Goal: Task Accomplishment & Management: Manage account settings

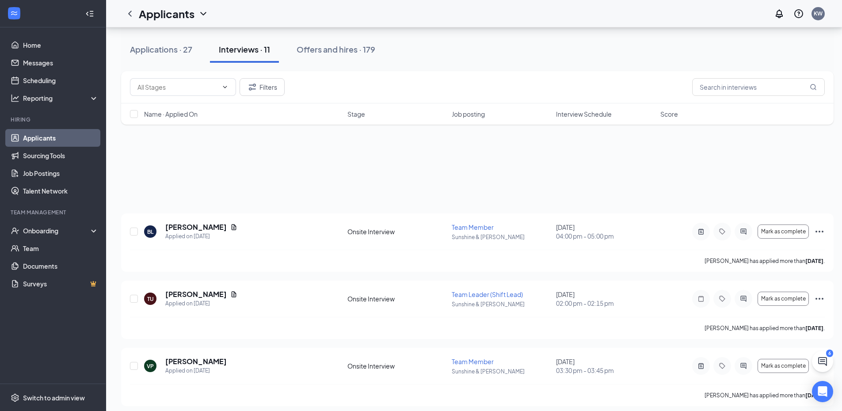
scroll to position [270, 0]
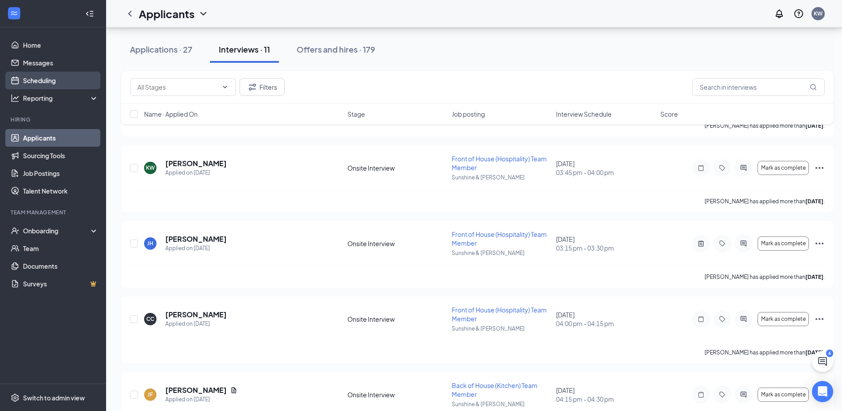
click at [44, 75] on link "Scheduling" at bounding box center [61, 81] width 76 height 18
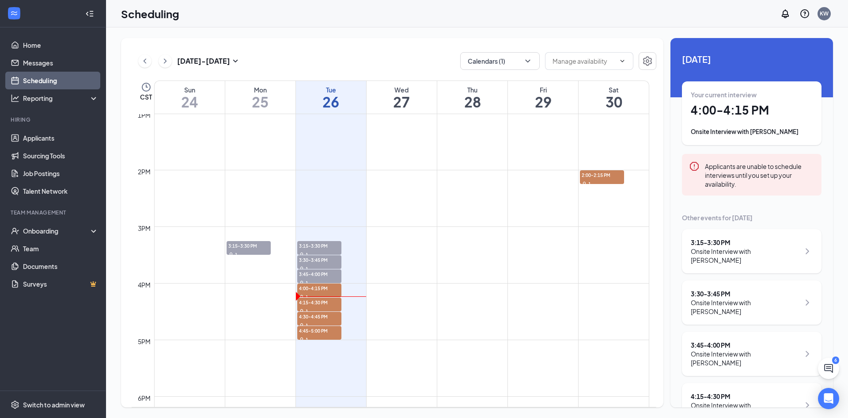
scroll to position [740, 0]
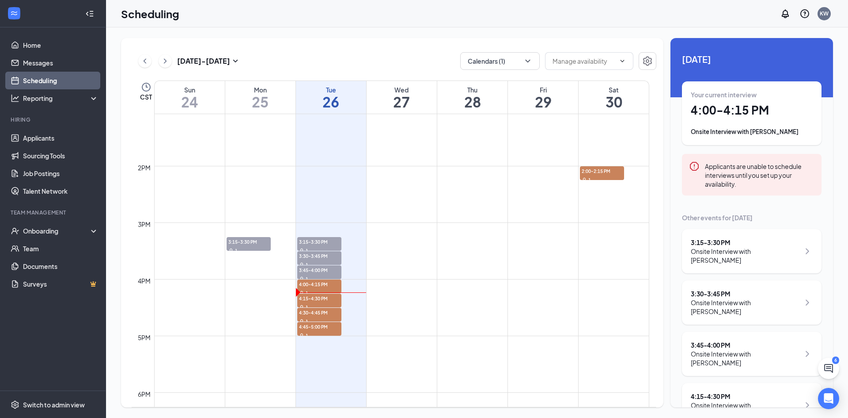
click at [776, 133] on div "Onsite Interview with [PERSON_NAME]" at bounding box center [752, 131] width 122 height 9
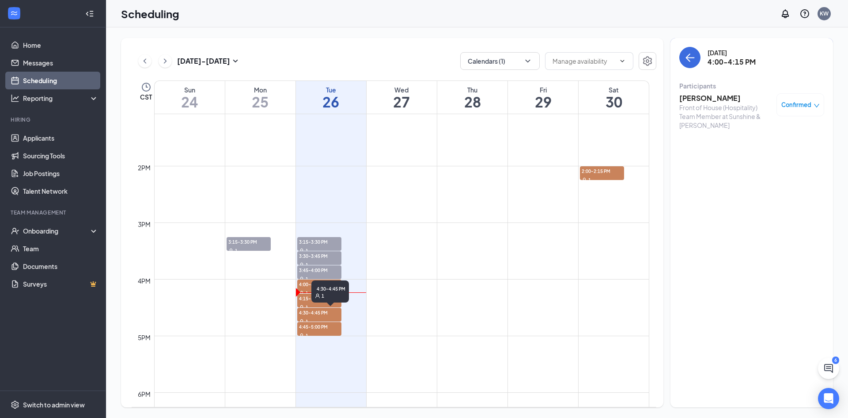
click at [331, 304] on div "4:30-4:45 PM 1" at bounding box center [331, 293] width 38 height 26
click at [308, 300] on span "4:15-4:30 PM" at bounding box center [319, 297] width 44 height 9
click at [308, 314] on span "4:30-4:45 PM" at bounding box center [319, 312] width 44 height 9
click at [307, 325] on span "4:45-5:00 PM" at bounding box center [319, 326] width 44 height 9
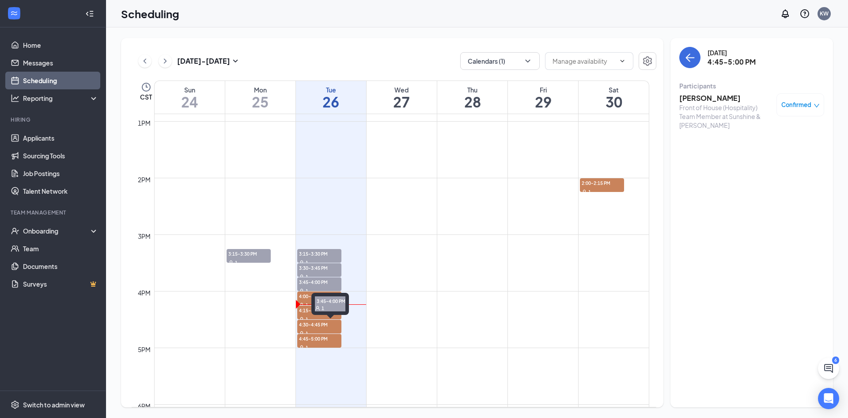
scroll to position [732, 0]
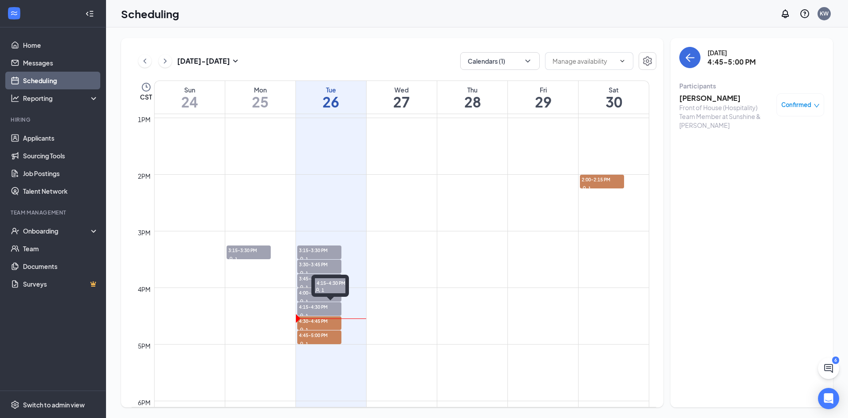
click at [307, 311] on div "1" at bounding box center [319, 315] width 44 height 9
click at [310, 325] on div "1" at bounding box center [319, 329] width 44 height 9
click at [322, 339] on div "1" at bounding box center [319, 343] width 44 height 9
click at [686, 104] on div "Front of House (Hospitality) Team Member at Sunshine & [PERSON_NAME]" at bounding box center [726, 116] width 93 height 27
click at [688, 95] on h3 "[PERSON_NAME]" at bounding box center [726, 98] width 93 height 10
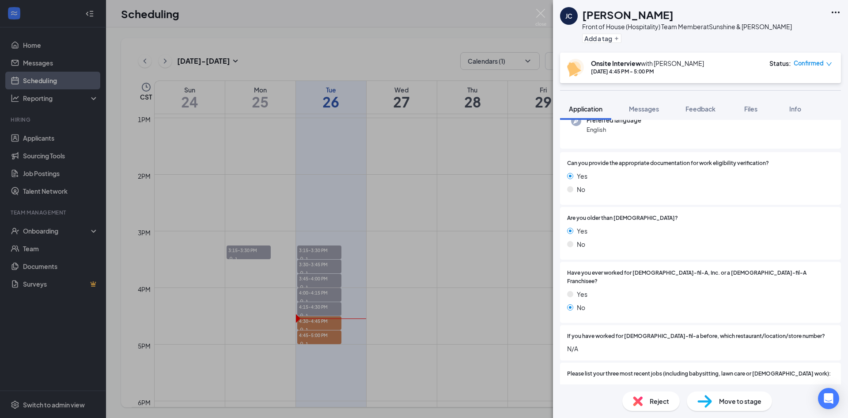
scroll to position [99, 0]
click at [689, 118] on button "Feedback" at bounding box center [701, 109] width 48 height 22
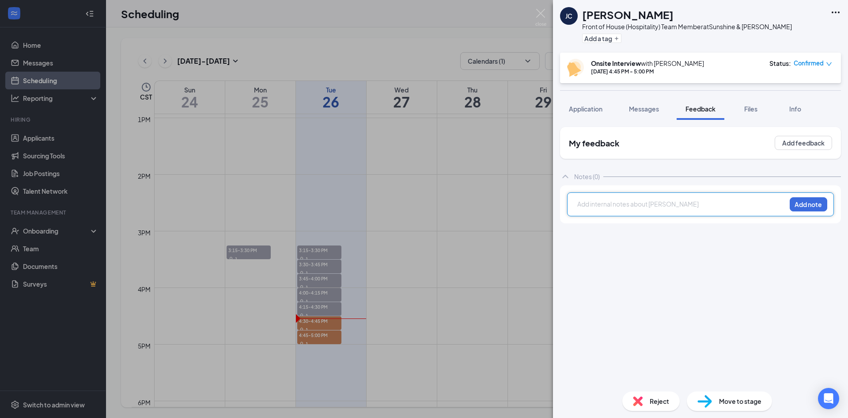
click at [652, 205] on div at bounding box center [682, 203] width 208 height 9
click at [588, 234] on div "-" at bounding box center [682, 231] width 208 height 9
click at [652, 206] on div "-Junior in college at [GEOGRAPHIC_DATA]" at bounding box center [682, 203] width 208 height 9
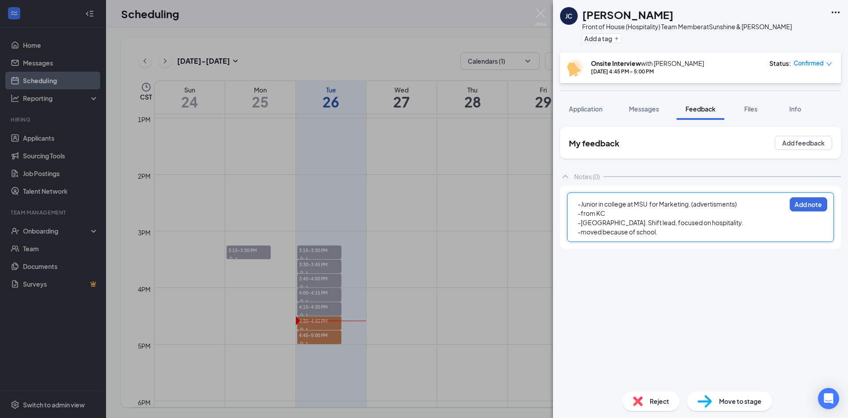
click at [676, 232] on div "-moved because of school." at bounding box center [682, 231] width 208 height 9
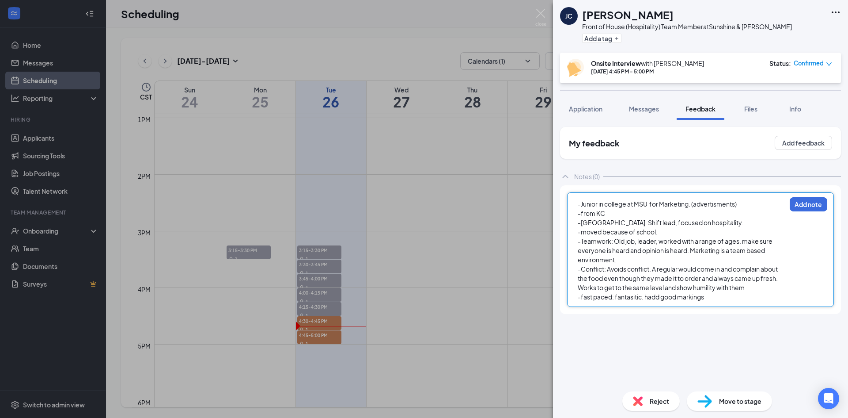
click at [658, 293] on span "-fast paced: fantasitic. hadd good markings" at bounding box center [641, 297] width 126 height 8
click at [716, 296] on div "-fast paced: fantasitic. had good markings" at bounding box center [682, 296] width 208 height 9
click at [630, 306] on span "-investment: reall yreliable" at bounding box center [616, 306] width 77 height 8
click at [663, 305] on div "-investment: really reliable" at bounding box center [682, 305] width 208 height 9
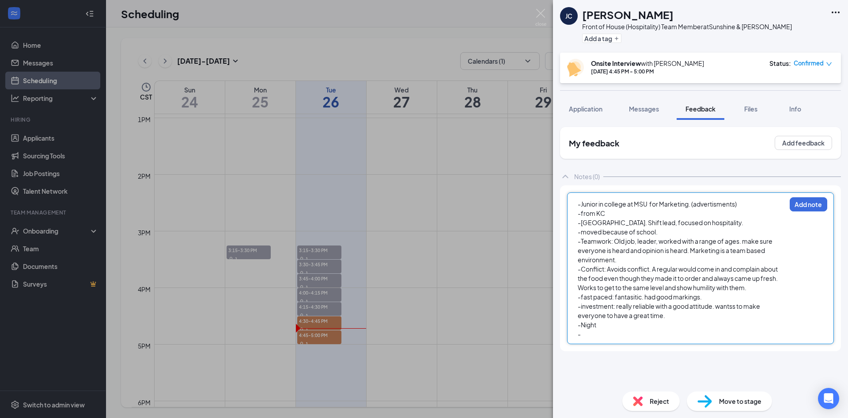
click at [651, 322] on div "-Night" at bounding box center [682, 324] width 208 height 9
click at [584, 335] on div "-" at bounding box center [682, 333] width 208 height 9
click at [614, 343] on span "-[DATE] through [DATE]" at bounding box center [610, 343] width 65 height 8
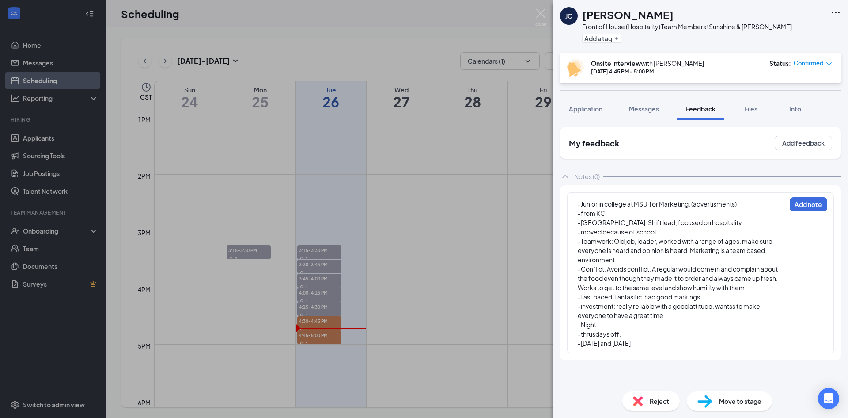
click at [673, 348] on div "-Junior in college at MSU for Marketing. (advertisments) -from KC -[GEOGRAPHIC_…" at bounding box center [700, 272] width 267 height 161
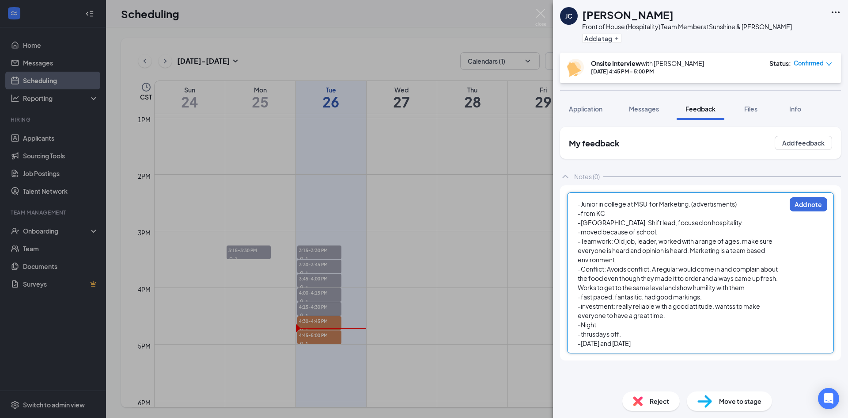
click at [674, 346] on div "-[DATE] and [DATE]" at bounding box center [682, 342] width 208 height 9
click at [606, 342] on span "-[DATE] and [DATE] 2" at bounding box center [606, 343] width 57 height 8
click at [660, 342] on div "-[DATE] and [DATE] 2" at bounding box center [682, 342] width 208 height 9
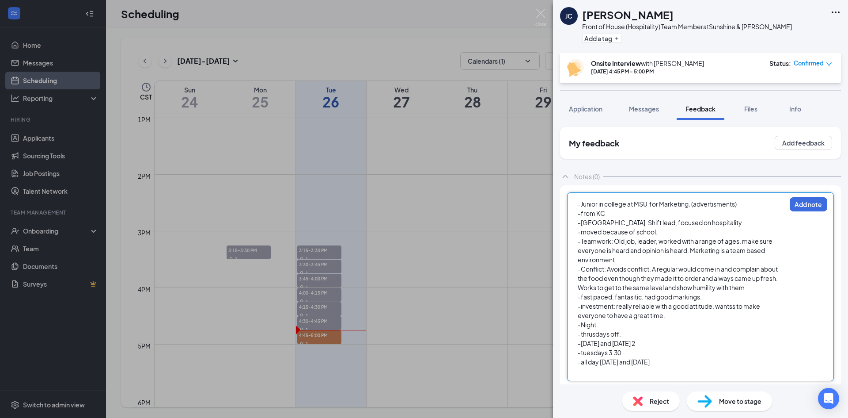
click at [596, 325] on span "-Night" at bounding box center [587, 324] width 19 height 8
click at [580, 373] on div at bounding box center [682, 370] width 208 height 9
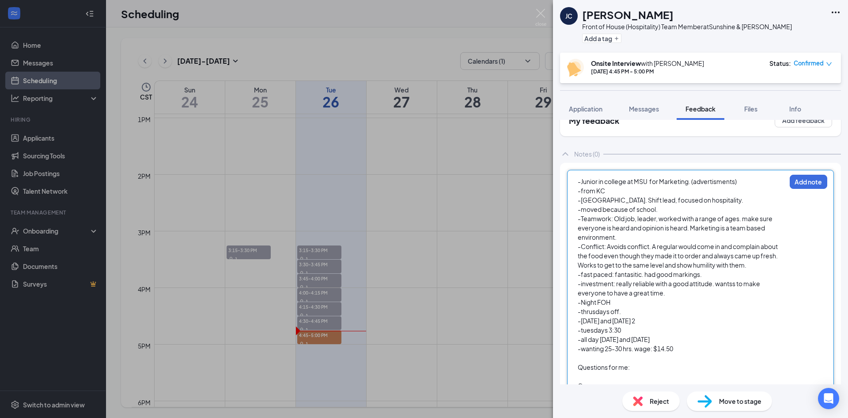
scroll to position [28, 0]
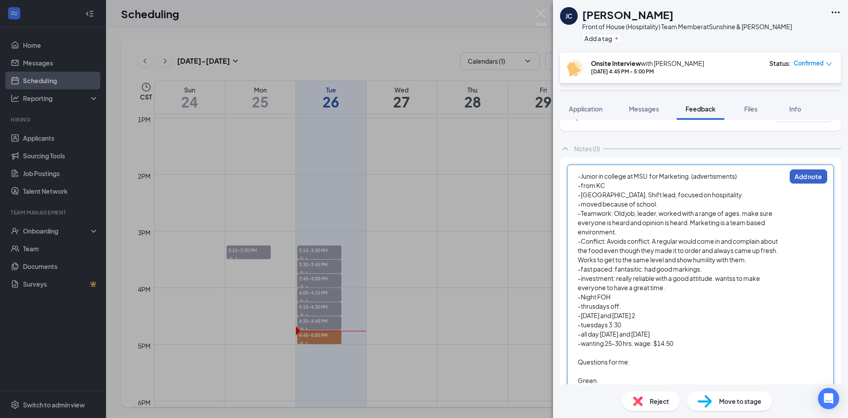
click at [800, 174] on button "Add note" at bounding box center [809, 176] width 38 height 14
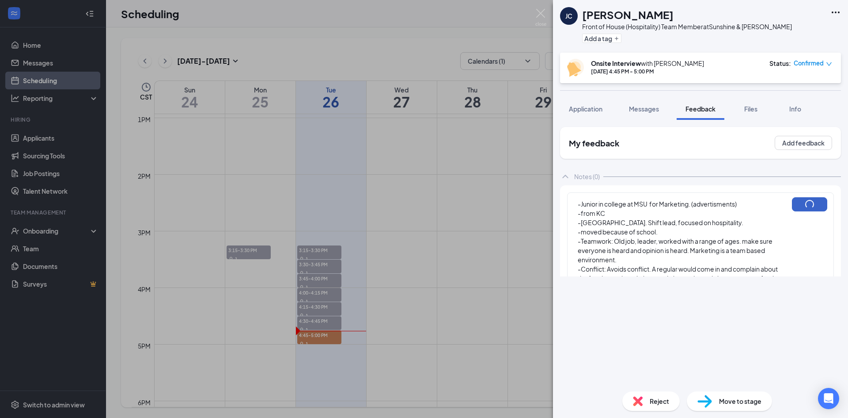
scroll to position [0, 0]
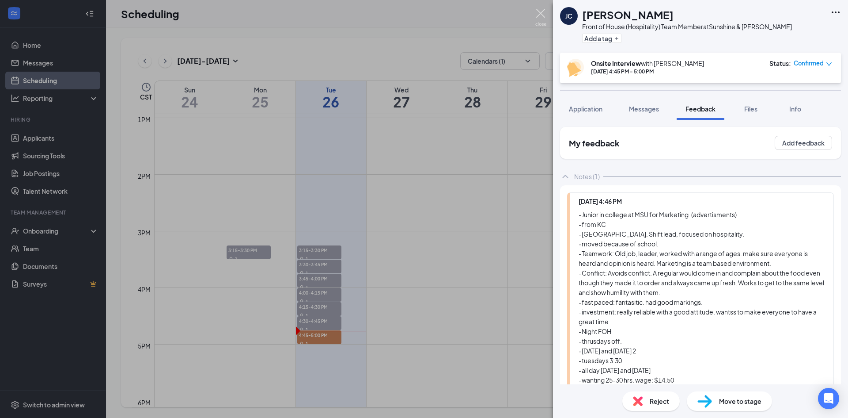
click at [543, 19] on img at bounding box center [541, 17] width 11 height 17
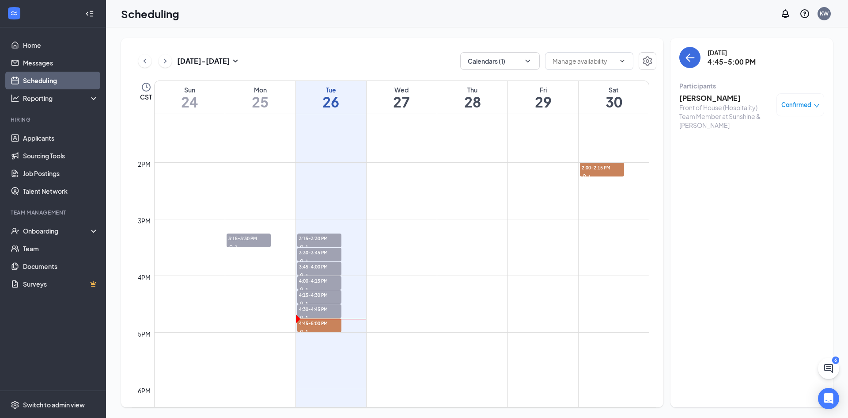
scroll to position [745, 0]
click at [307, 290] on span "4:15-4:30 PM" at bounding box center [319, 293] width 44 height 9
click at [711, 98] on h3 "[PERSON_NAME]" at bounding box center [726, 98] width 93 height 10
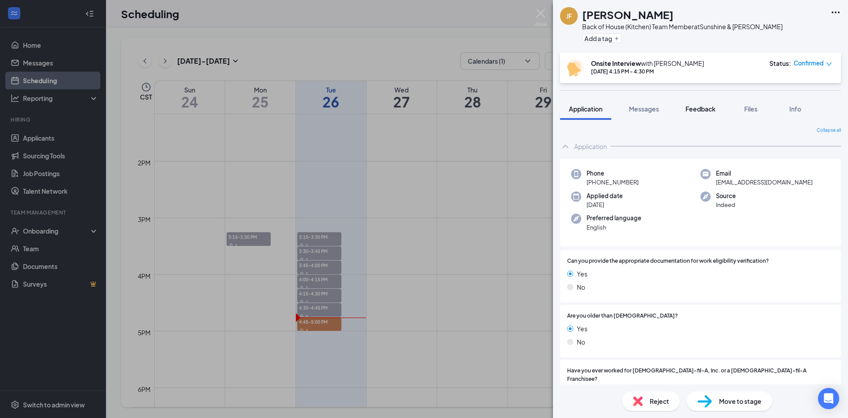
click at [699, 111] on span "Feedback" at bounding box center [701, 109] width 30 height 8
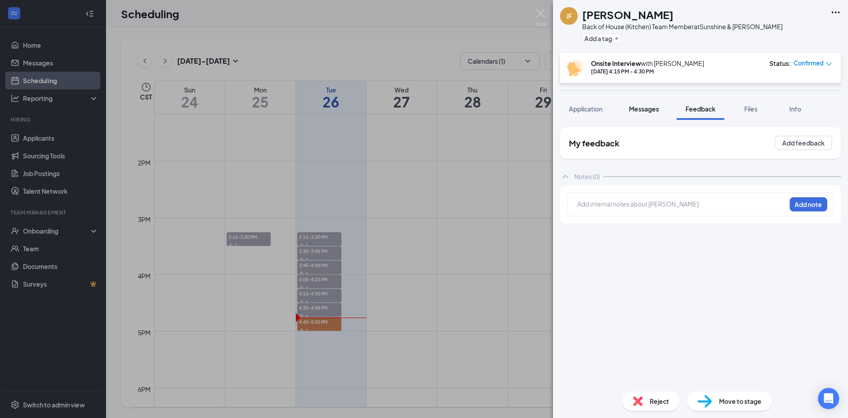
click at [653, 109] on span "Messages" at bounding box center [644, 109] width 30 height 8
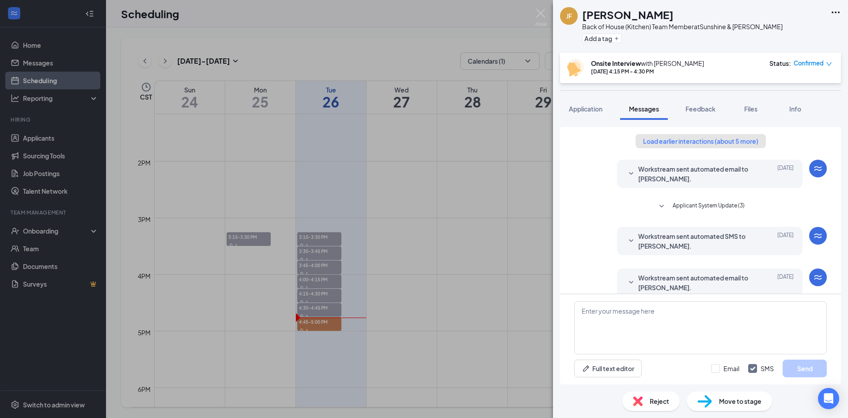
click at [674, 146] on button "Load earlier interactions (about 5 more)" at bounding box center [701, 141] width 130 height 14
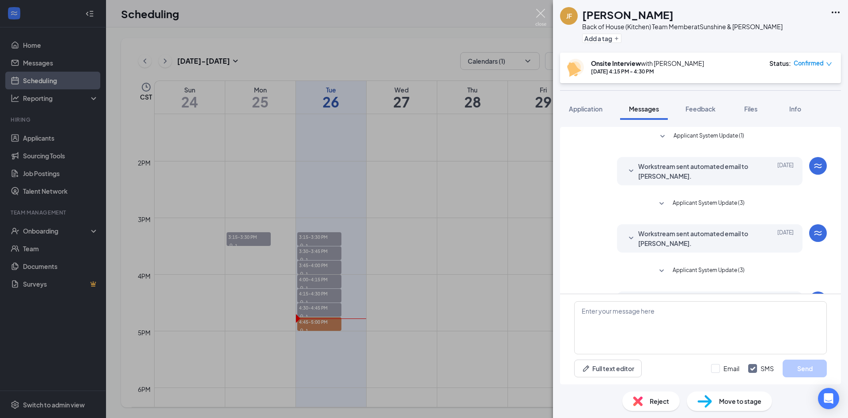
click at [536, 15] on img at bounding box center [541, 17] width 11 height 17
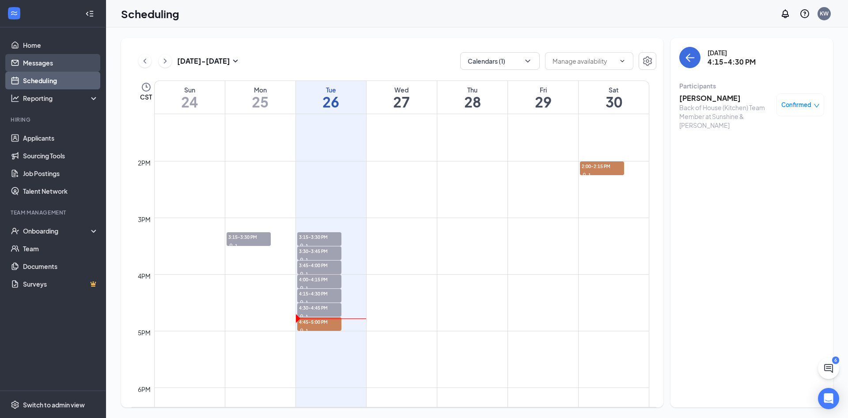
click at [36, 60] on link "Messages" at bounding box center [61, 63] width 76 height 18
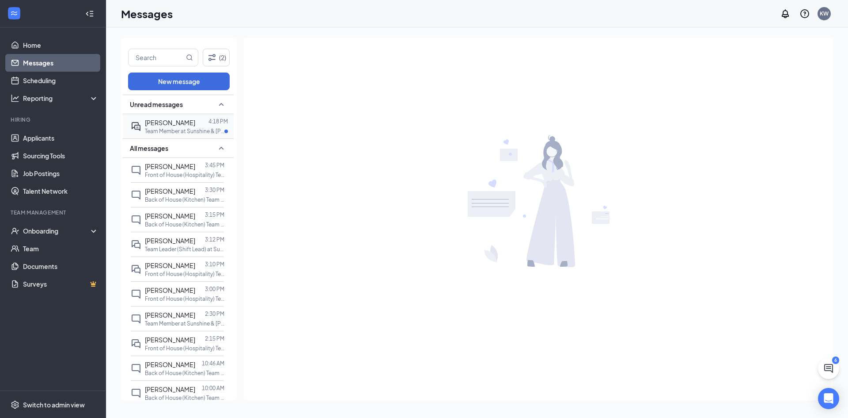
click at [180, 118] on span "[PERSON_NAME]" at bounding box center [170, 122] width 50 height 8
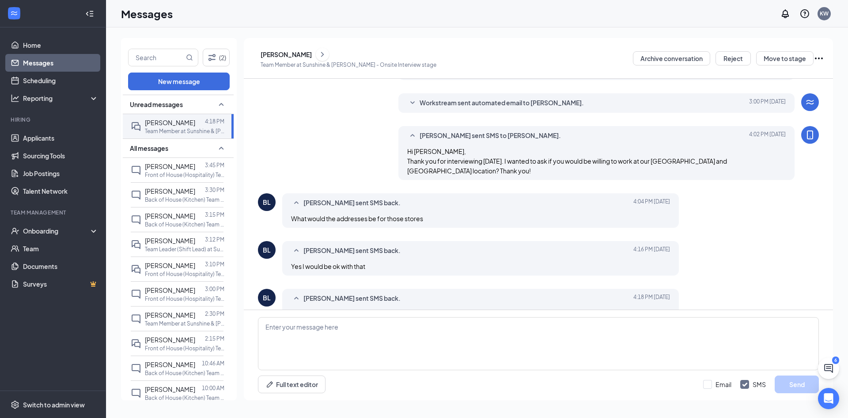
scroll to position [255, 0]
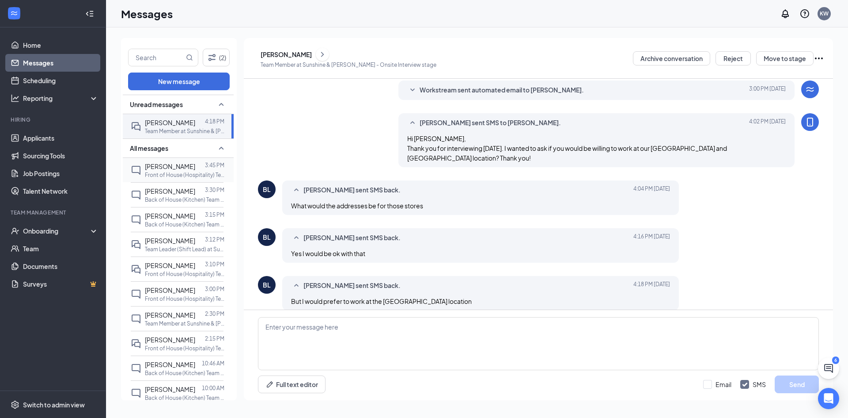
click at [195, 165] on div at bounding box center [200, 166] width 10 height 10
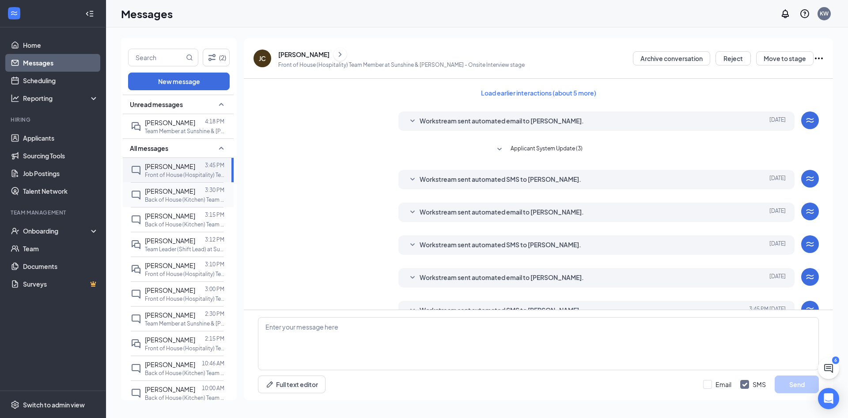
scroll to position [52, 0]
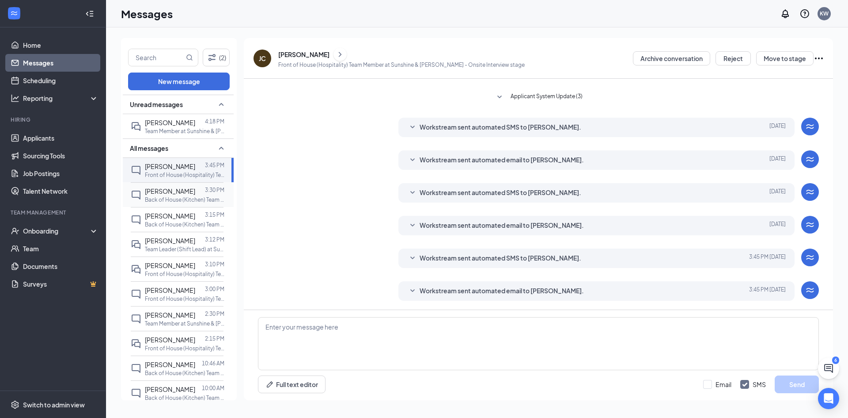
click at [195, 194] on div at bounding box center [200, 191] width 10 height 10
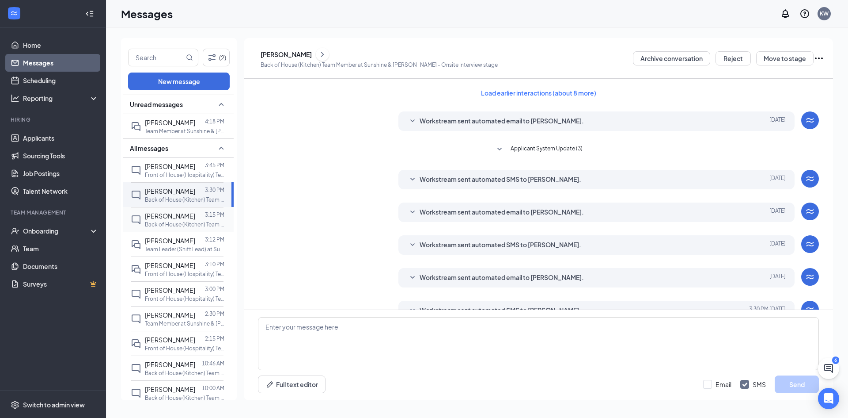
click at [180, 226] on p "Back of House (Kitchen) Team Member at Sunshine & [PERSON_NAME]" at bounding box center [185, 225] width 80 height 8
click at [190, 282] on div "[PERSON_NAME] 3:00 PM Front of House (Hospitality) Team Member at Sunshine & [P…" at bounding box center [177, 293] width 93 height 25
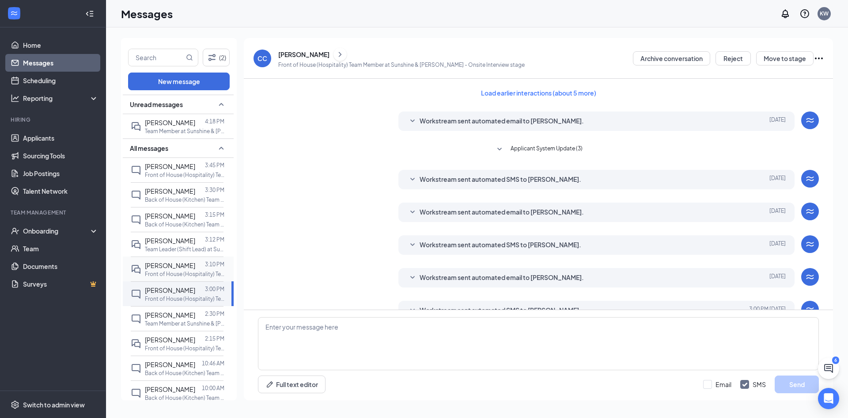
click at [195, 269] on div at bounding box center [200, 265] width 10 height 10
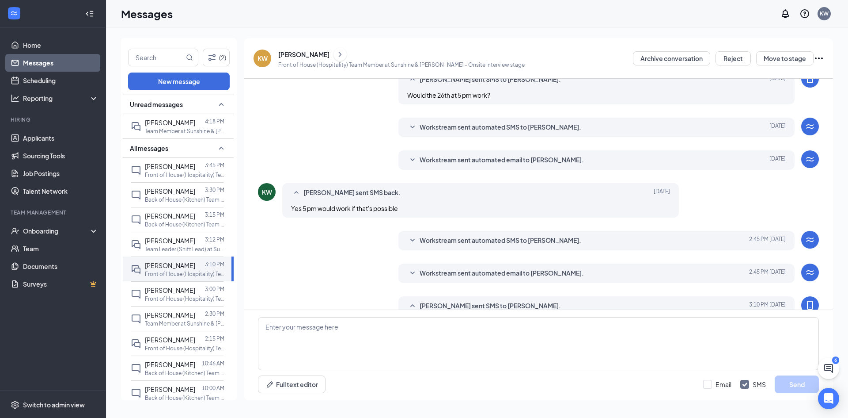
scroll to position [233, 0]
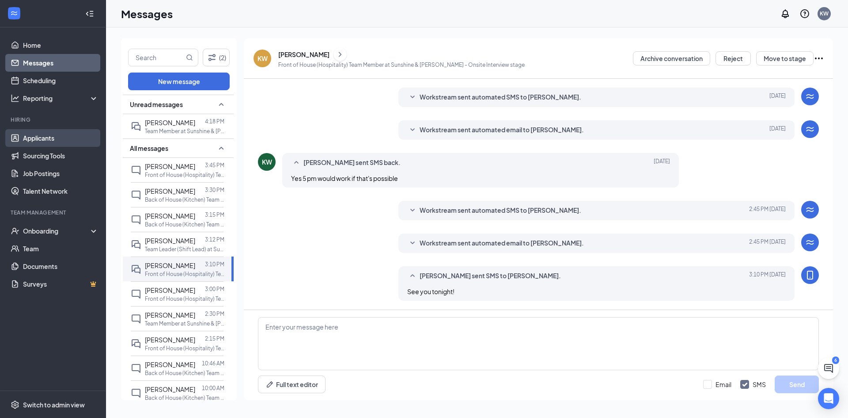
click at [40, 141] on link "Applicants" at bounding box center [61, 138] width 76 height 18
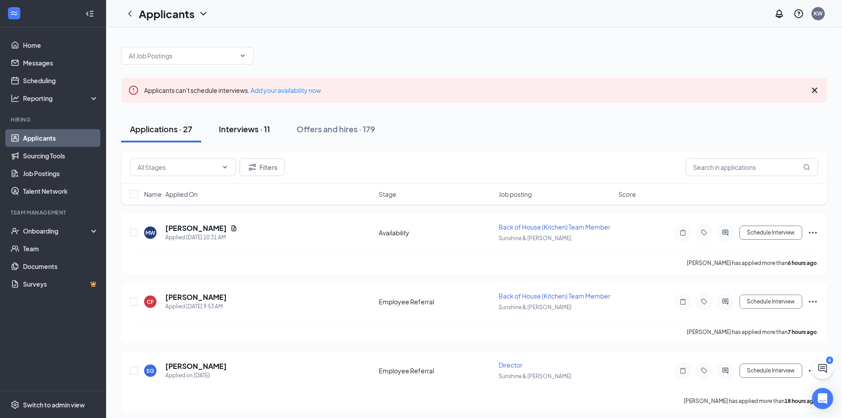
click at [258, 127] on div "Interviews · 11" at bounding box center [244, 128] width 51 height 11
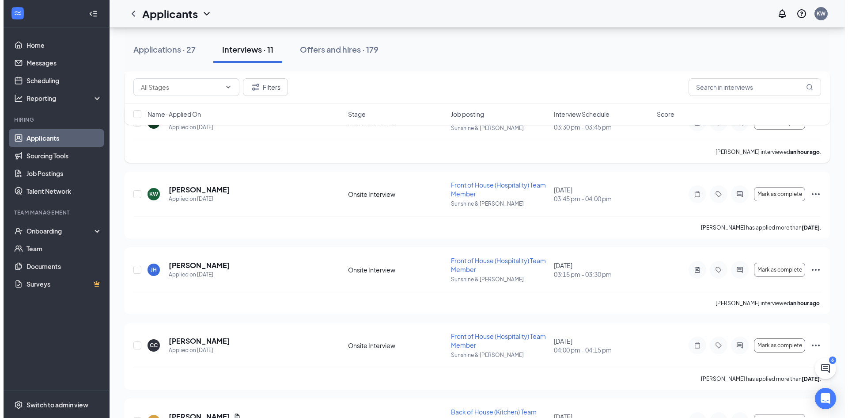
scroll to position [244, 0]
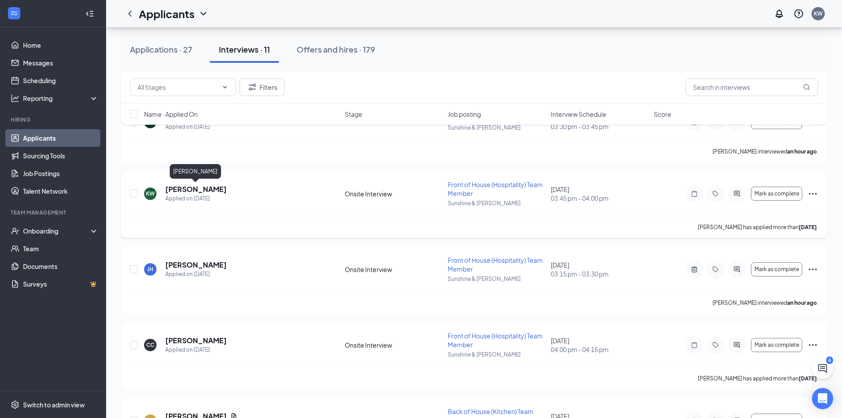
click at [202, 189] on h5 "[PERSON_NAME]" at bounding box center [195, 189] width 61 height 10
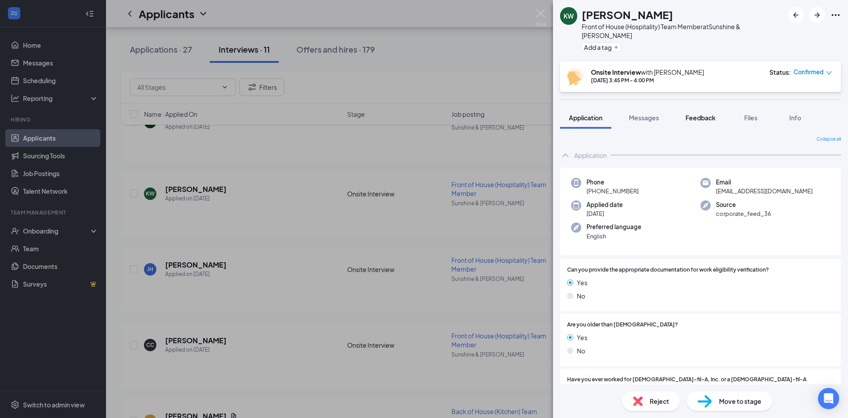
click at [703, 114] on span "Feedback" at bounding box center [701, 118] width 30 height 8
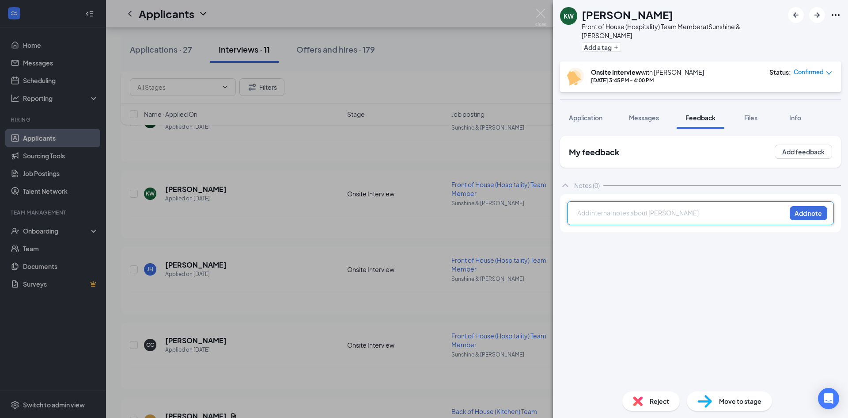
click at [654, 210] on div at bounding box center [682, 213] width 208 height 11
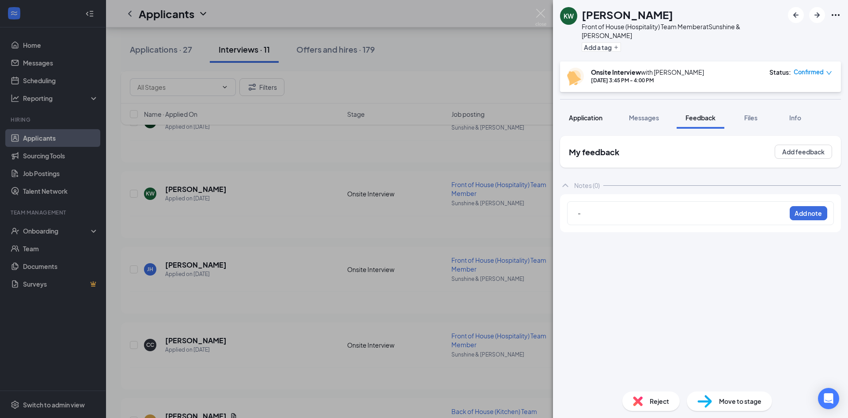
click at [595, 113] on button "Application" at bounding box center [585, 117] width 51 height 22
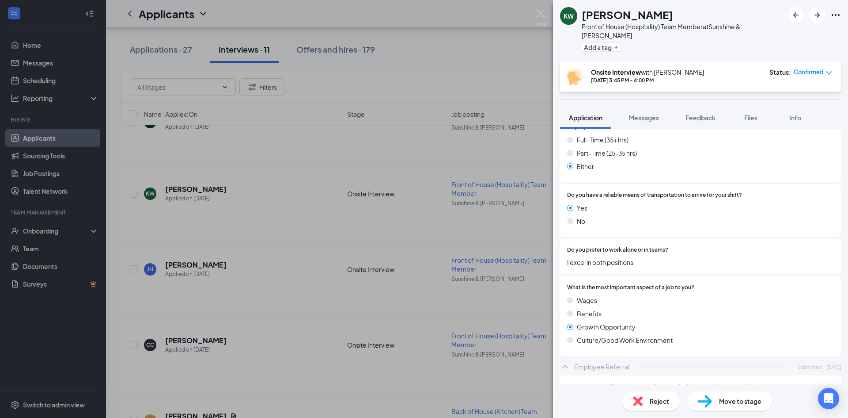
scroll to position [1051, 0]
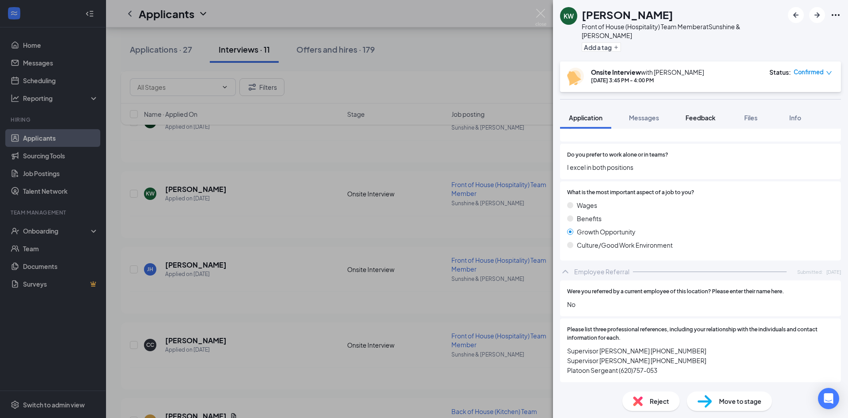
click at [702, 115] on button "Feedback" at bounding box center [701, 117] width 48 height 22
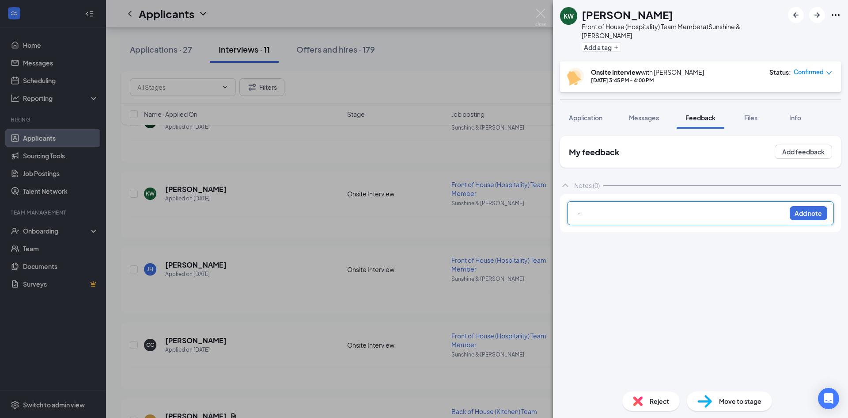
click at [654, 208] on div "-" at bounding box center [682, 212] width 208 height 9
click at [586, 209] on span "-[PERSON_NAME]" at bounding box center [604, 213] width 53 height 8
click at [592, 217] on div "-" at bounding box center [682, 221] width 208 height 9
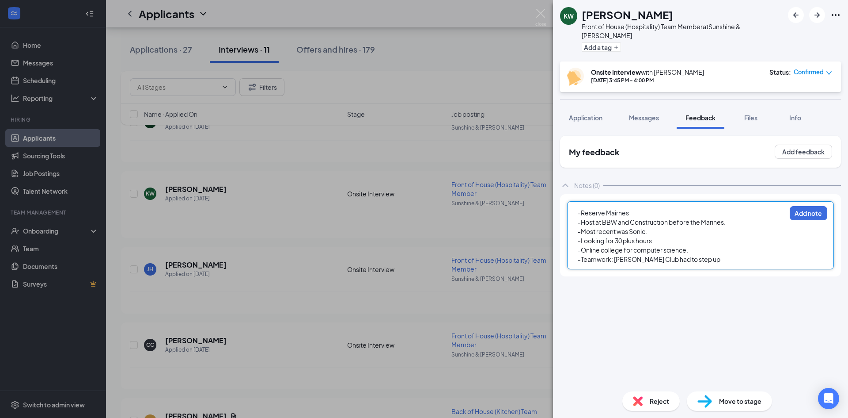
click at [651, 255] on span "-Teamwork: [PERSON_NAME] Club had to step up" at bounding box center [649, 259] width 143 height 8
click at [698, 255] on div "-Teamwork: [PERSON_NAME] Club had to step up" at bounding box center [682, 259] width 208 height 9
click at [637, 273] on div "-Conflict: Had to hlep guests through" at bounding box center [682, 277] width 208 height 9
click at [708, 273] on div "-Conflict: Had to help guests through" at bounding box center [682, 277] width 208 height 9
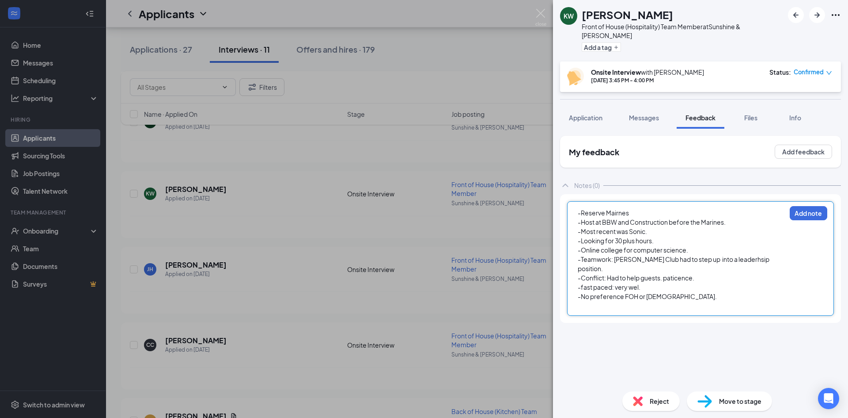
click at [641, 283] on span "-fast paced: very wel." at bounding box center [609, 287] width 63 height 8
click at [637, 283] on span "-fast paced: very wel." at bounding box center [609, 287] width 63 height 8
click at [671, 285] on div "-Reserve Mairnes -Host at BBW and Construction before the Marines. -Most recent…" at bounding box center [700, 253] width 267 height 105
click at [667, 292] on div "-No preference FOH or [DEMOGRAPHIC_DATA]" at bounding box center [682, 296] width 208 height 9
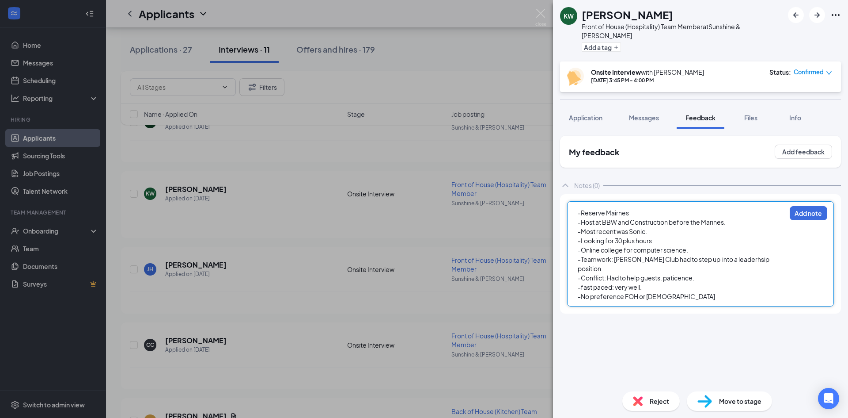
click at [666, 292] on div "-No preference FOH or [DEMOGRAPHIC_DATA]" at bounding box center [682, 296] width 208 height 9
click at [654, 301] on span "-Mornings. (wouldnt care iether way)" at bounding box center [630, 305] width 105 height 8
click at [693, 301] on div "-Mornings. (wouldnt care either way)" at bounding box center [682, 305] width 208 height 9
click at [590, 310] on div at bounding box center [682, 314] width 208 height 9
click at [689, 301] on div "-Mornings. (wouldnt care either way)" at bounding box center [682, 305] width 208 height 9
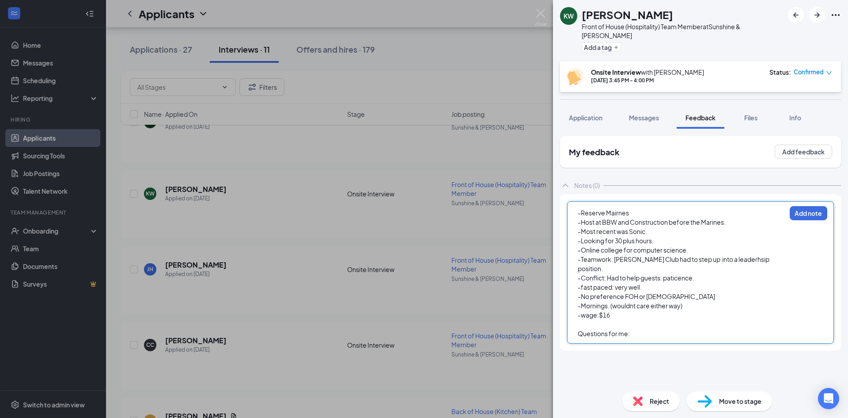
click at [645, 329] on div "Questions for me:" at bounding box center [682, 333] width 208 height 9
click at [647, 227] on span "-Most recent was Sonic." at bounding box center [612, 231] width 69 height 8
click at [807, 206] on button "Add note" at bounding box center [809, 213] width 38 height 14
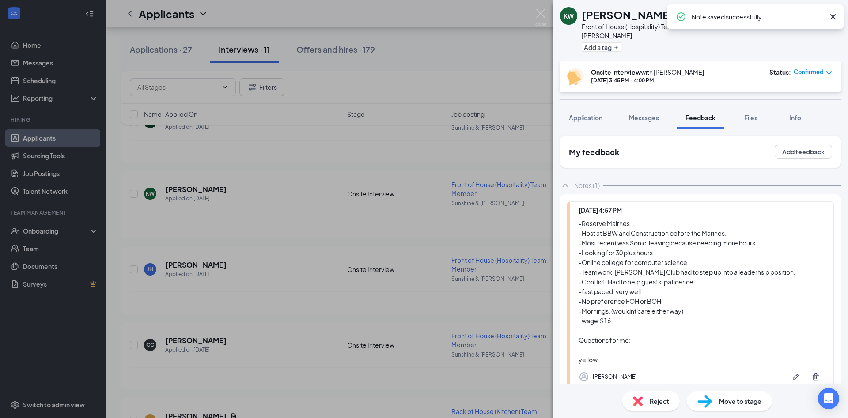
click at [547, 13] on div "KW [PERSON_NAME] Front of House (Hospitality) Team Member at Sunshine & [PERSON…" at bounding box center [424, 209] width 848 height 418
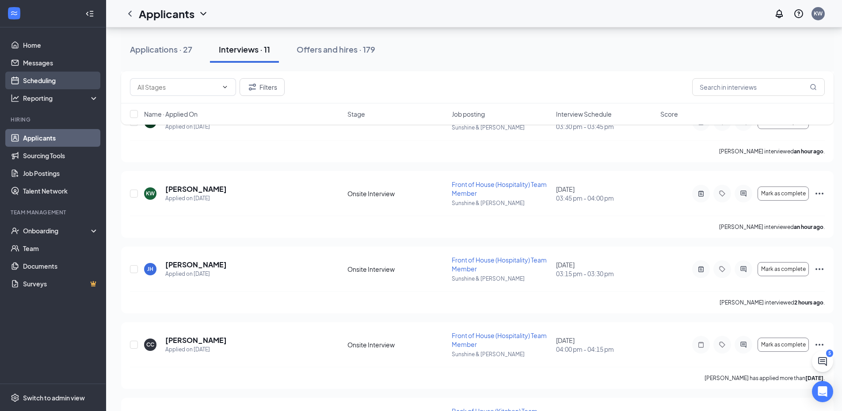
click at [53, 76] on link "Scheduling" at bounding box center [61, 81] width 76 height 18
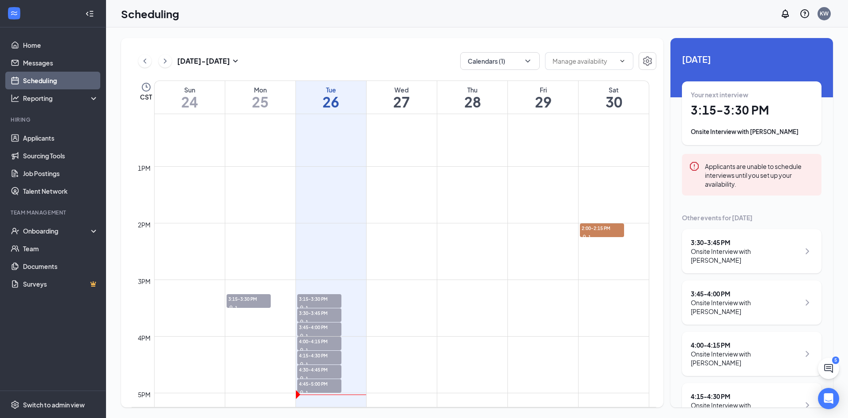
scroll to position [695, 0]
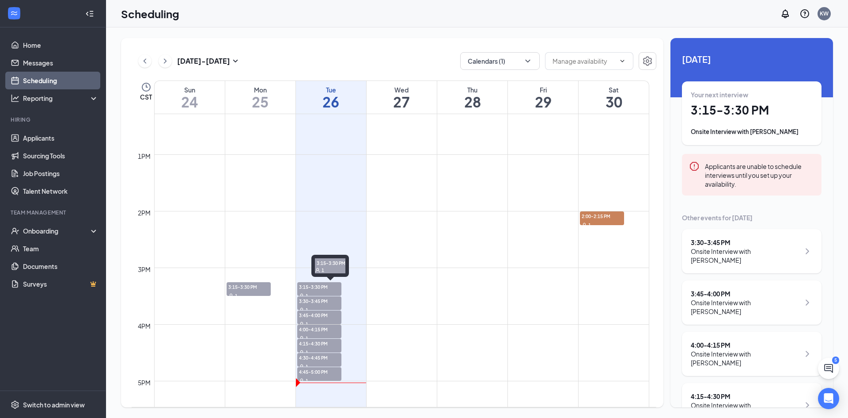
click at [326, 286] on span "3:15-3:30 PM" at bounding box center [319, 286] width 44 height 9
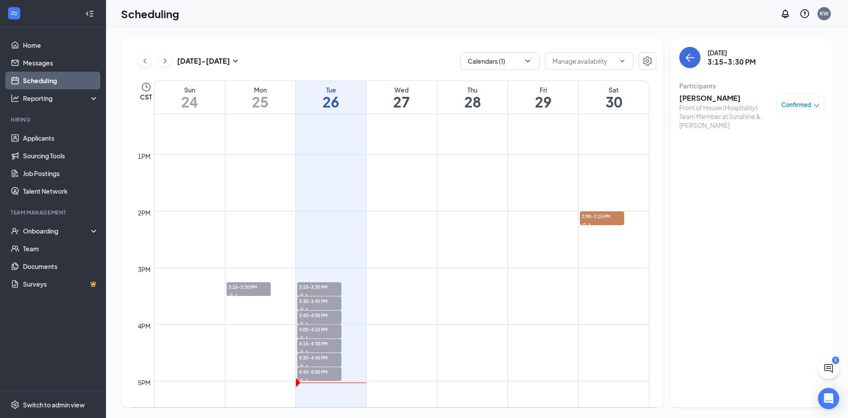
click at [722, 96] on h3 "[PERSON_NAME]" at bounding box center [726, 98] width 93 height 10
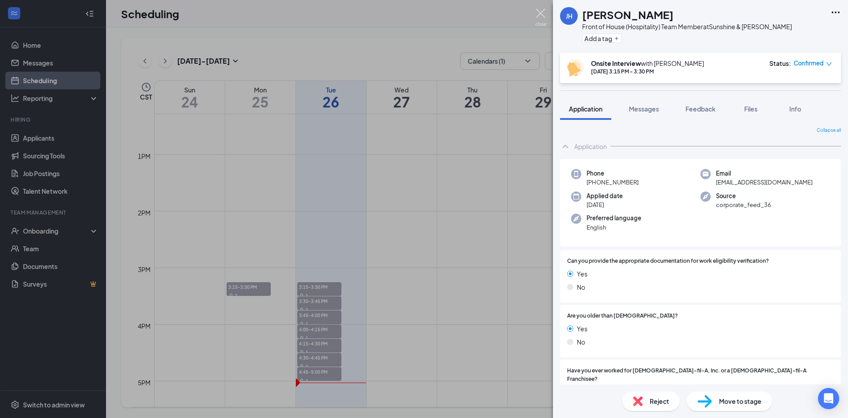
click at [543, 16] on img at bounding box center [541, 17] width 11 height 17
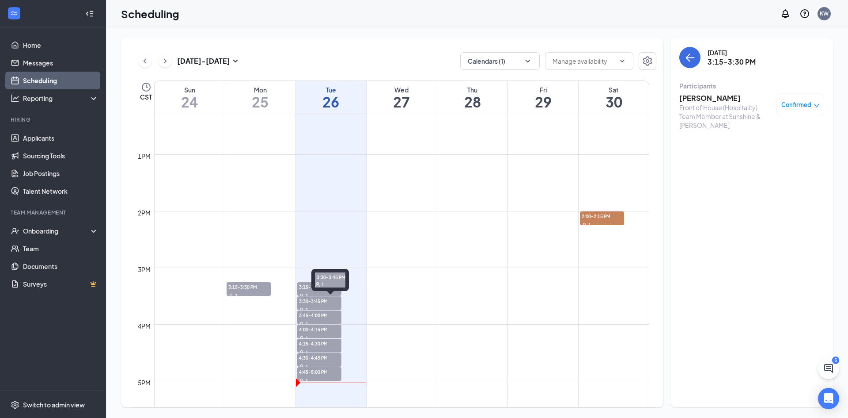
click at [300, 303] on span "3:30-3:45 PM" at bounding box center [319, 300] width 44 height 9
click at [708, 98] on h3 "[PERSON_NAME]" at bounding box center [726, 98] width 93 height 10
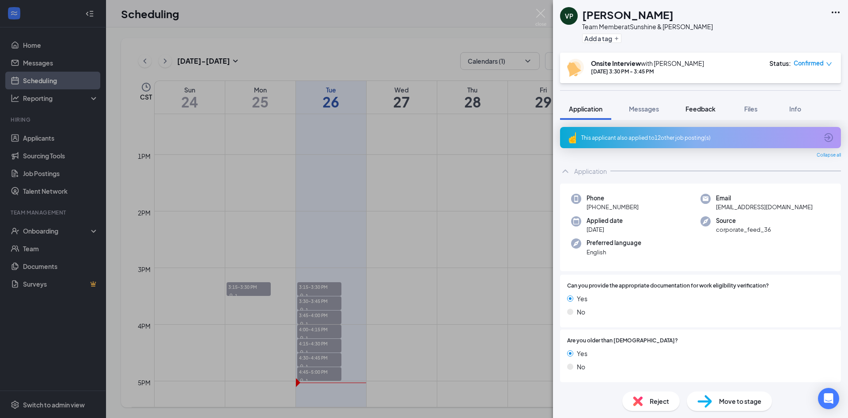
click at [704, 102] on button "Feedback" at bounding box center [701, 109] width 48 height 22
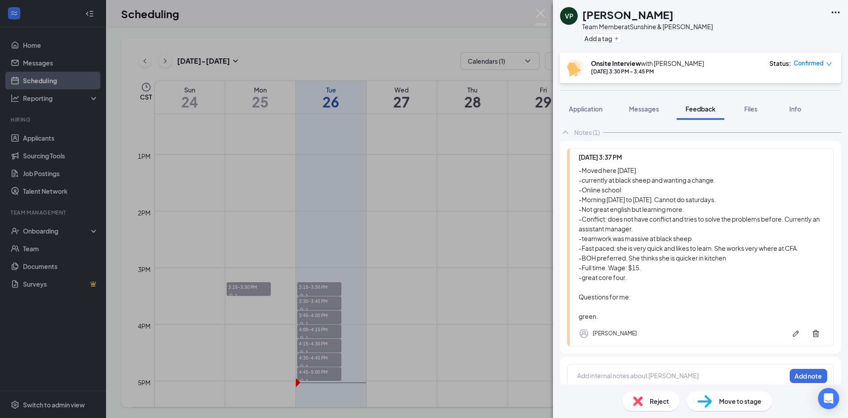
scroll to position [45, 0]
click at [540, 13] on img at bounding box center [541, 17] width 11 height 17
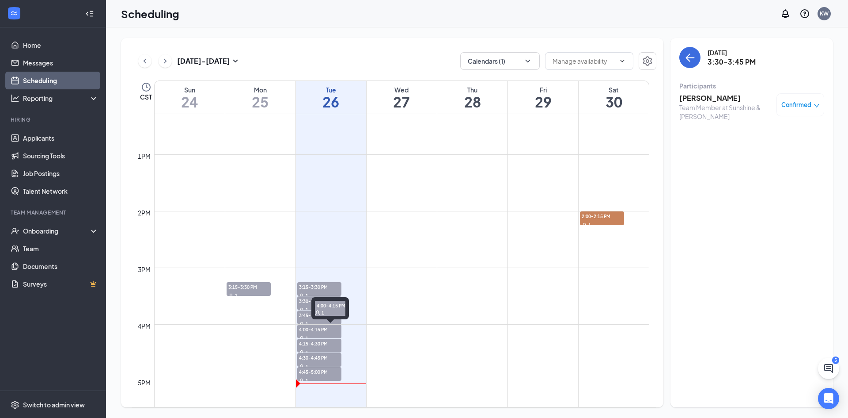
click at [317, 327] on span "4:00-4:15 PM" at bounding box center [319, 328] width 44 height 9
click at [316, 346] on span "4:15-4:30 PM" at bounding box center [319, 342] width 44 height 9
click at [317, 362] on div "1" at bounding box center [319, 365] width 44 height 9
click at [331, 376] on div "1" at bounding box center [319, 380] width 44 height 9
